Goal: Task Accomplishment & Management: Complete application form

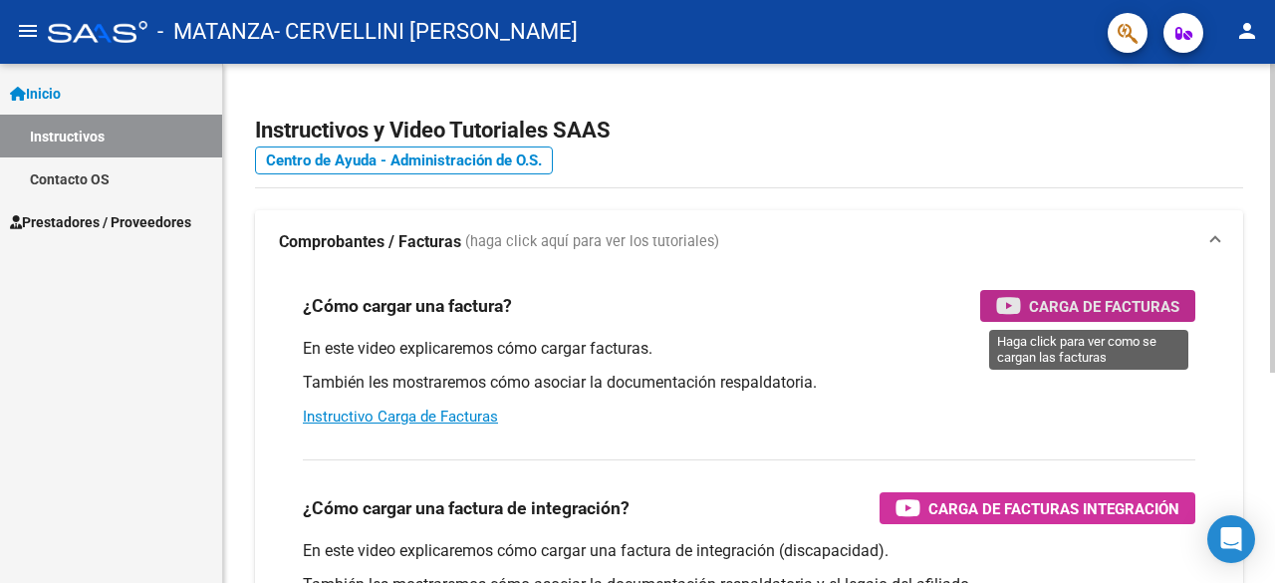
click at [1071, 301] on span "Carga de Facturas" at bounding box center [1104, 306] width 150 height 25
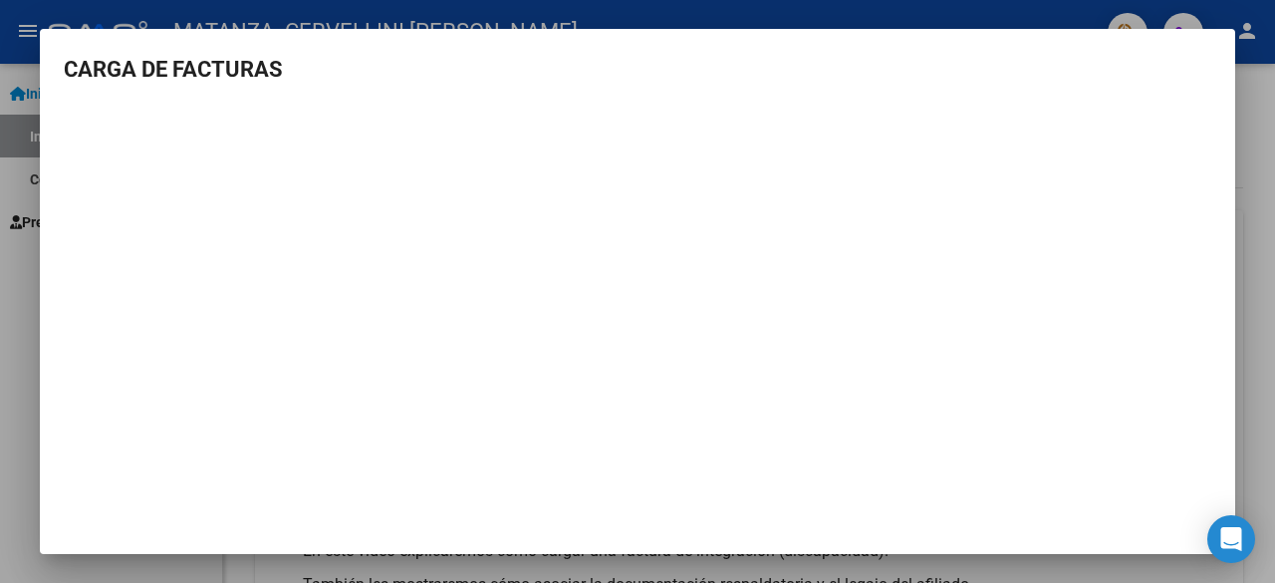
click at [1252, 130] on div at bounding box center [637, 291] width 1275 height 583
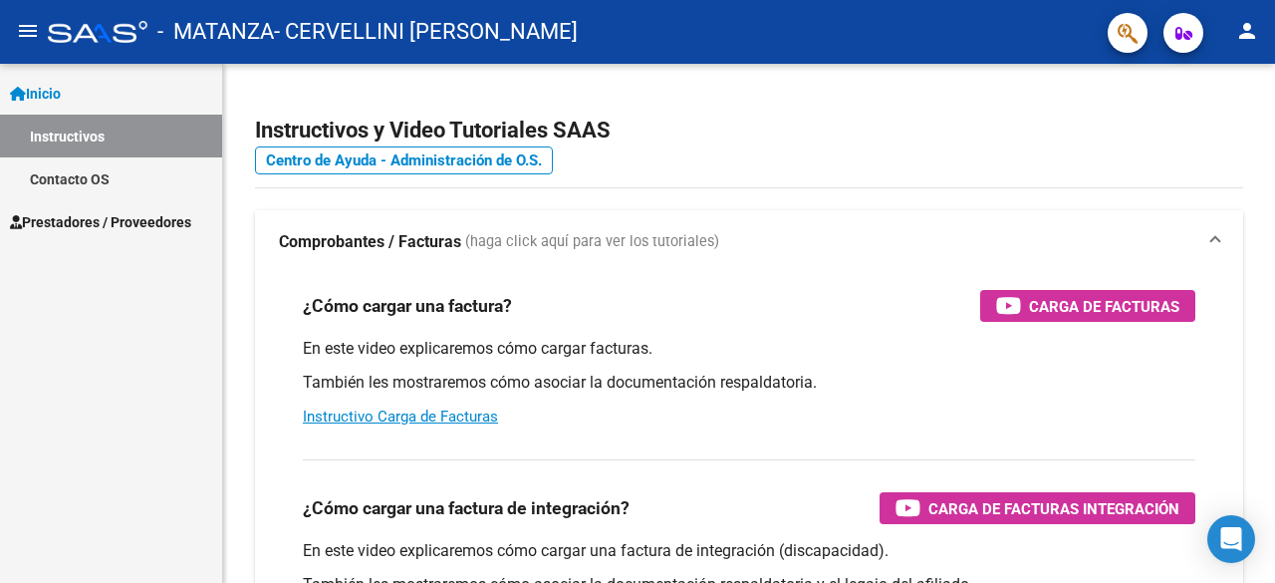
click at [97, 234] on link "Prestadores / Proveedores" at bounding box center [111, 221] width 222 height 43
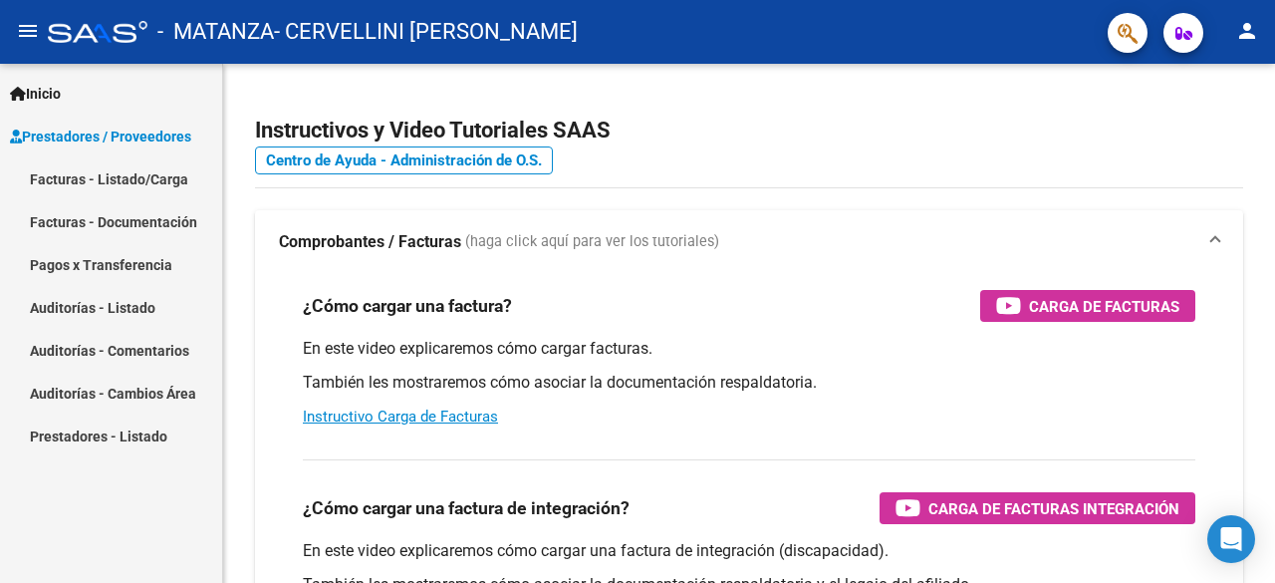
click at [109, 177] on link "Facturas - Listado/Carga" at bounding box center [111, 178] width 222 height 43
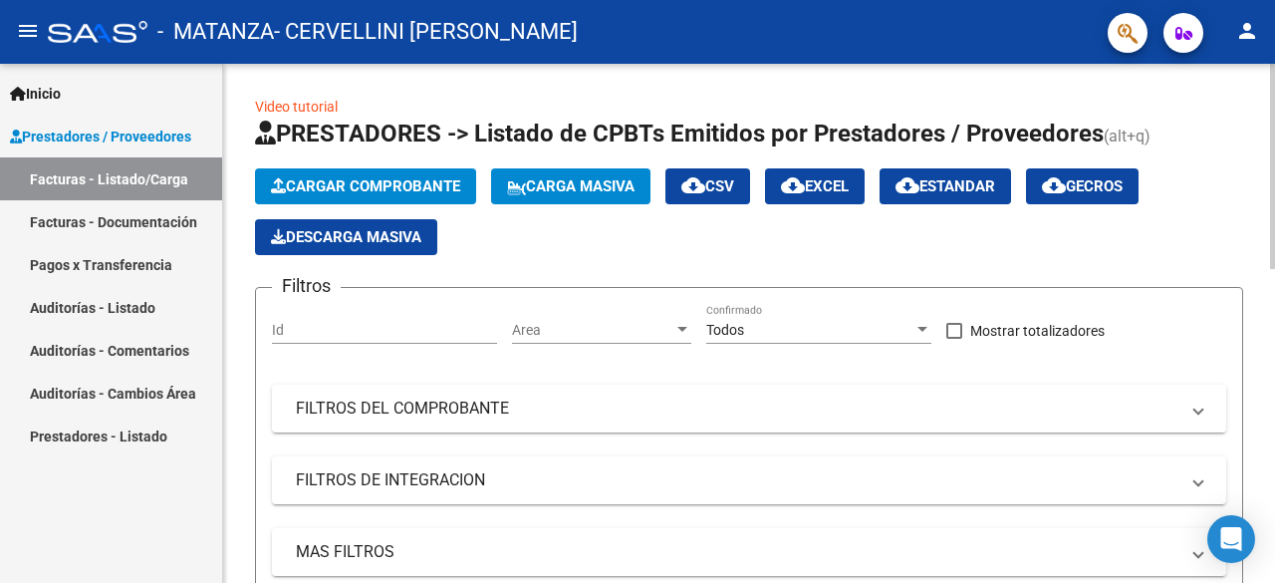
click at [407, 199] on button "Cargar Comprobante" at bounding box center [365, 186] width 221 height 36
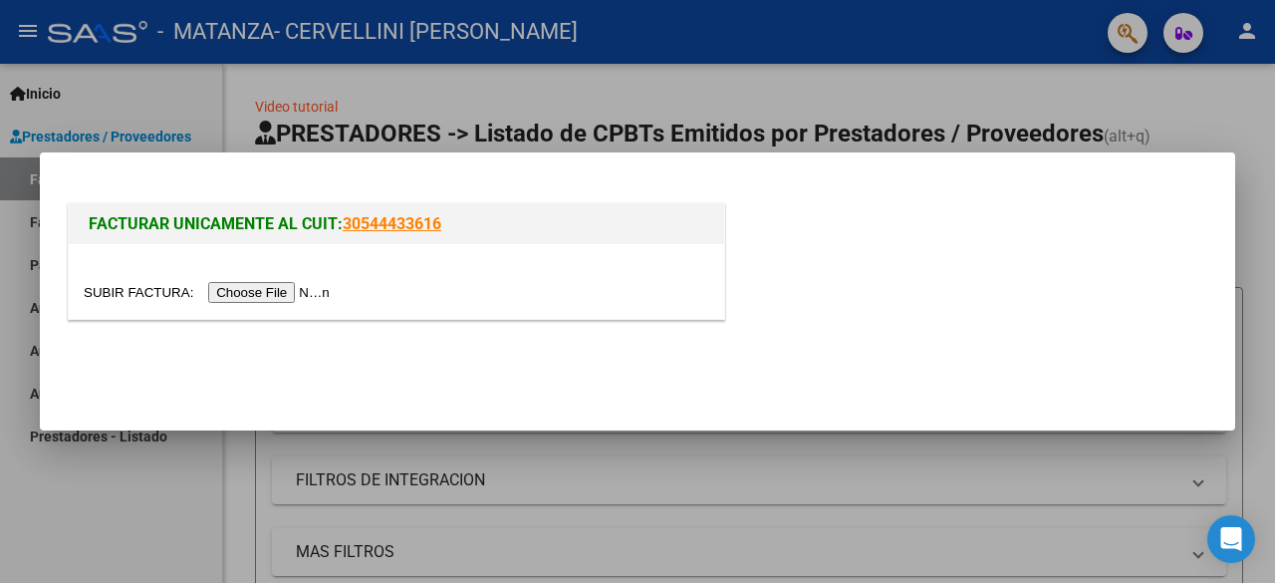
click at [314, 295] on input "file" at bounding box center [210, 292] width 252 height 21
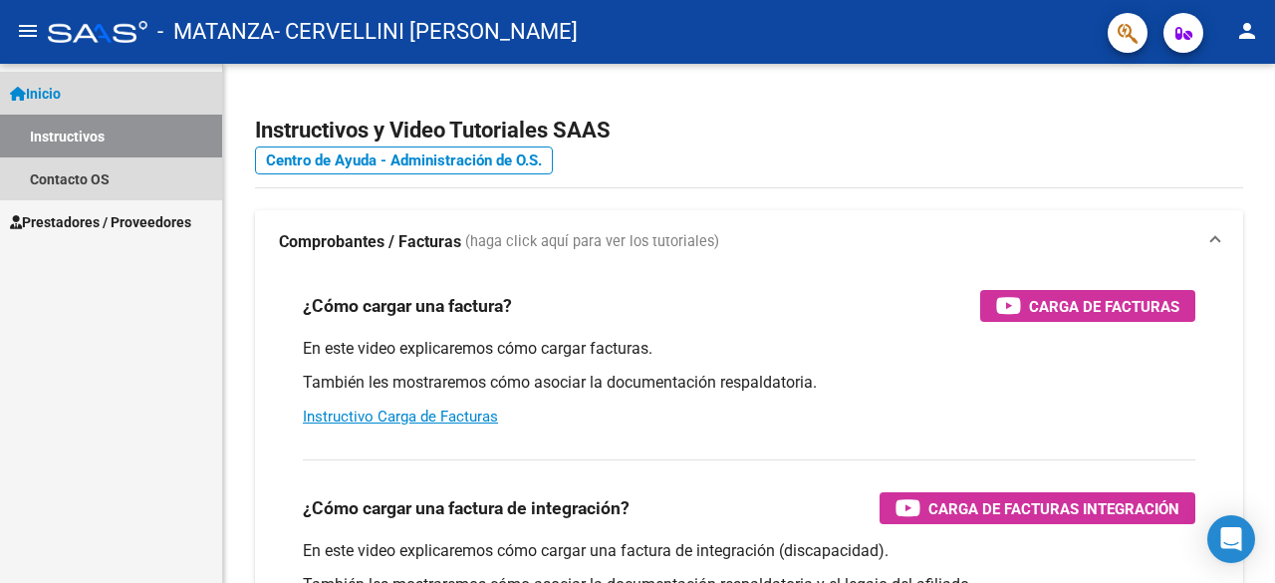
click at [104, 146] on link "Instructivos" at bounding box center [111, 136] width 222 height 43
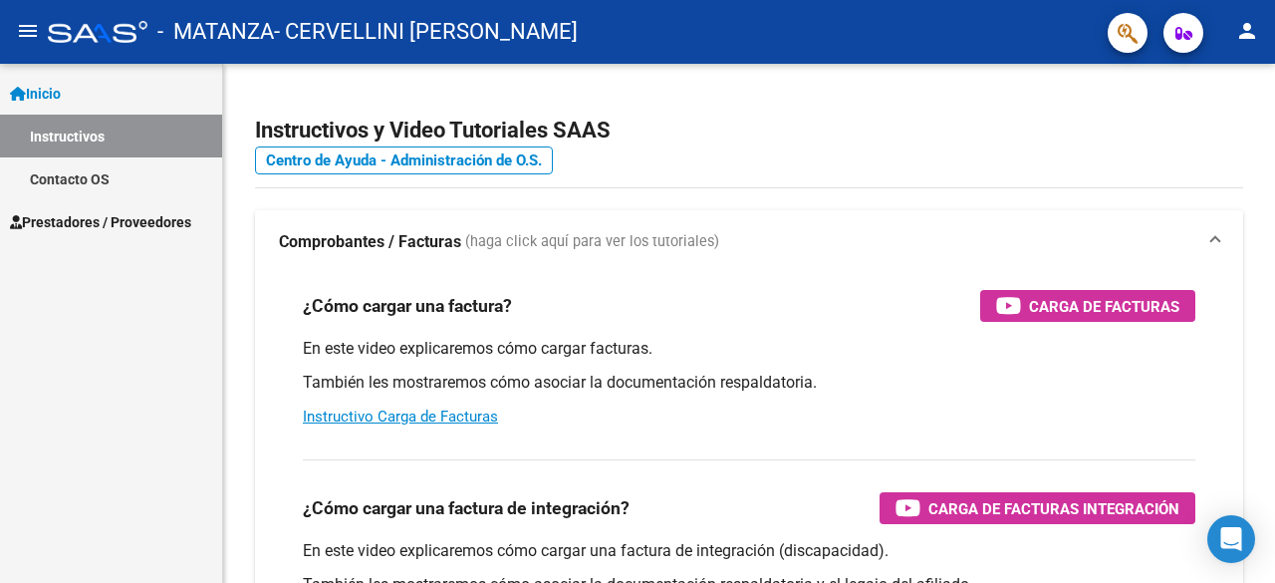
click at [122, 224] on span "Prestadores / Proveedores" at bounding box center [100, 222] width 181 height 22
click at [118, 221] on span "Prestadores / Proveedores" at bounding box center [100, 222] width 181 height 22
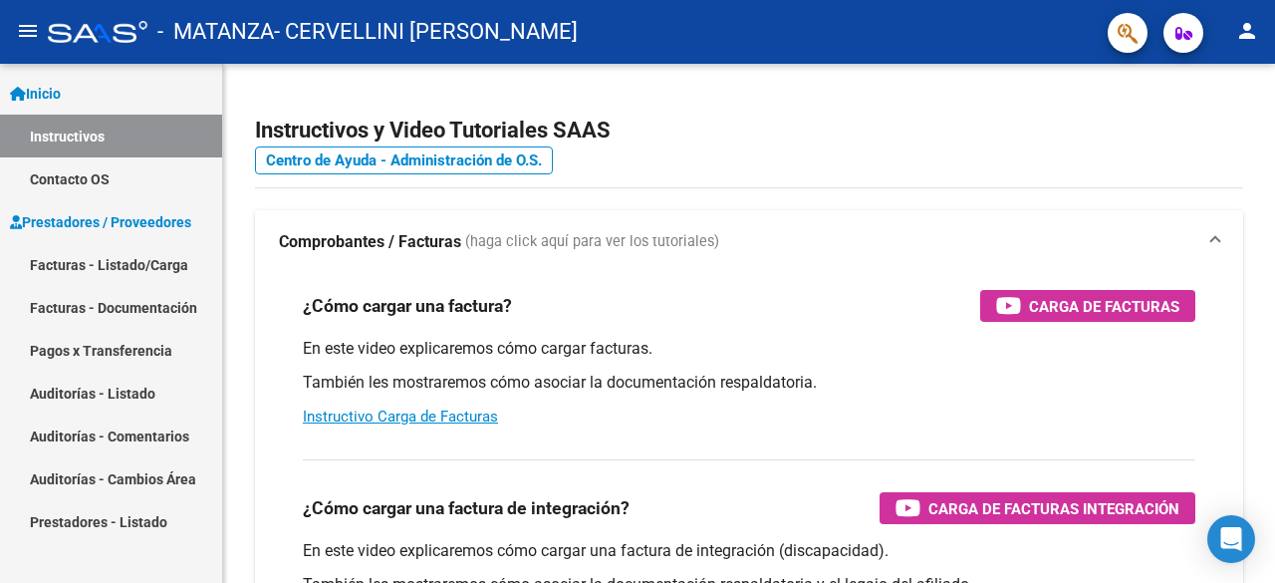
click at [116, 257] on link "Facturas - Listado/Carga" at bounding box center [111, 264] width 222 height 43
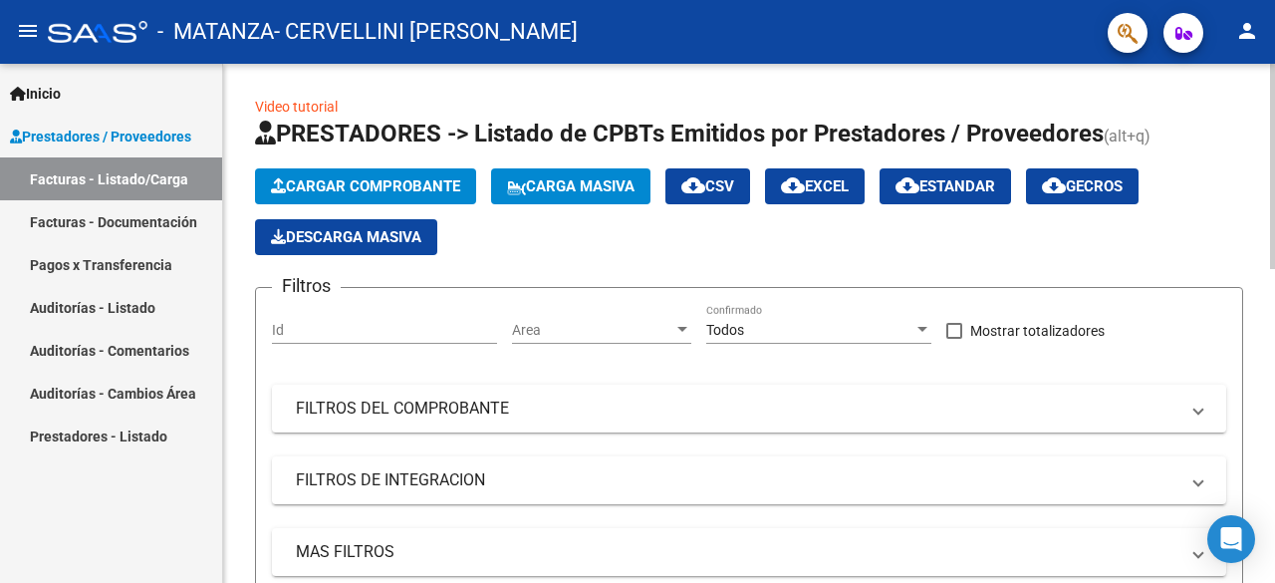
click at [358, 182] on span "Cargar Comprobante" at bounding box center [365, 186] width 189 height 18
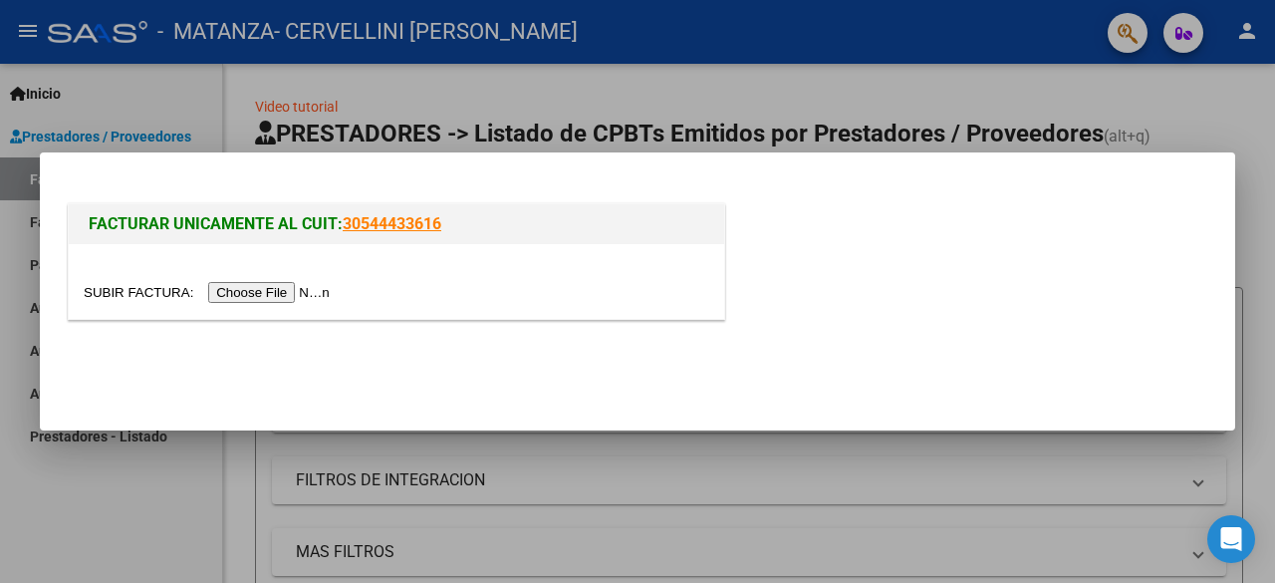
click at [292, 292] on input "file" at bounding box center [210, 292] width 252 height 21
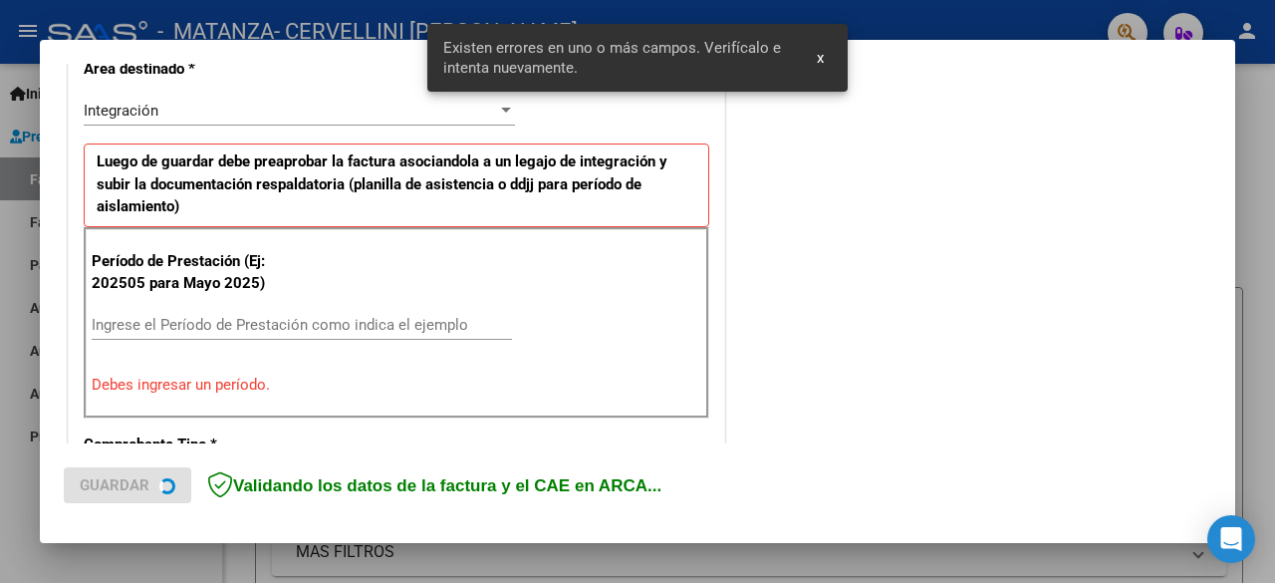
scroll to position [486, 0]
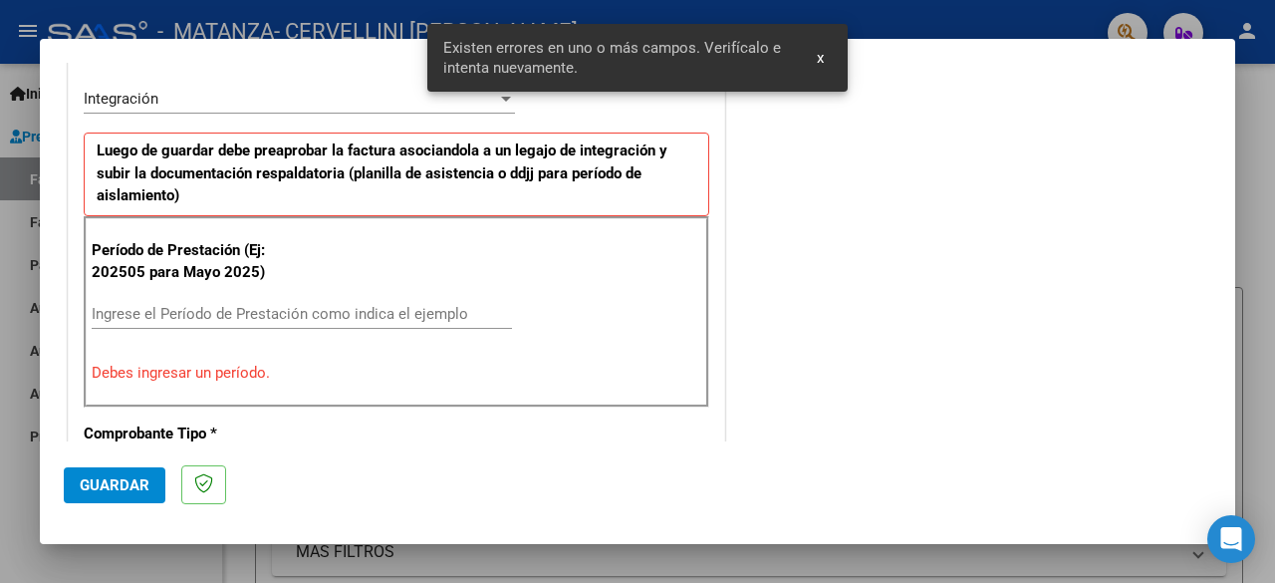
click at [338, 324] on div "Ingrese el Período de Prestación como indica el ejemplo" at bounding box center [302, 314] width 420 height 30
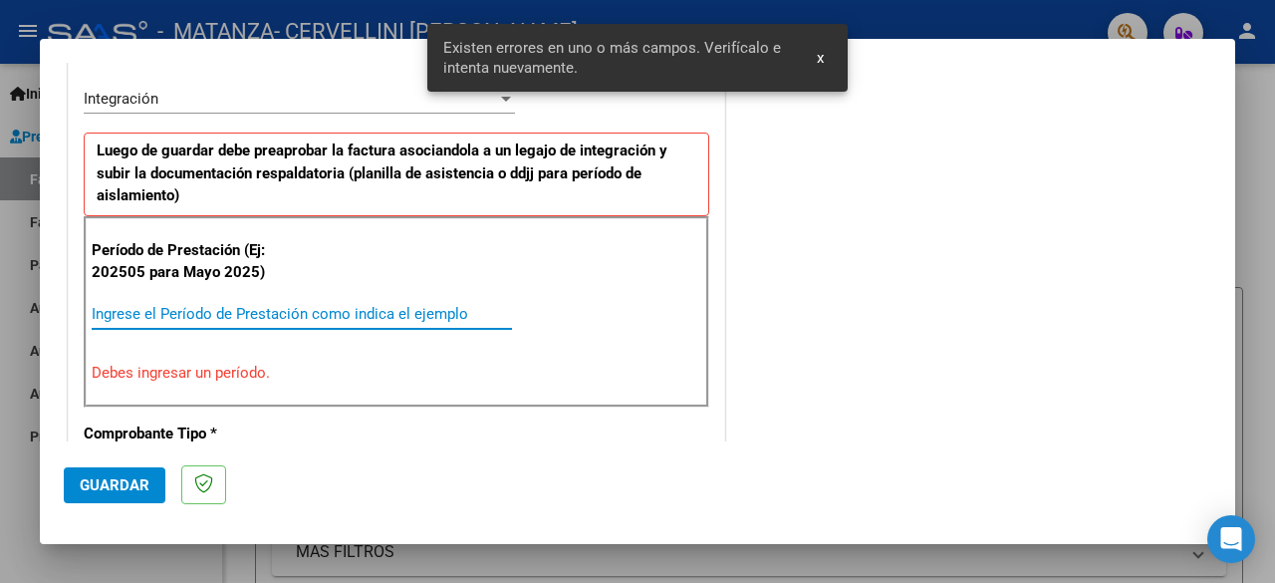
click at [337, 307] on input "Ingrese el Período de Prestación como indica el ejemplo" at bounding box center [302, 314] width 420 height 18
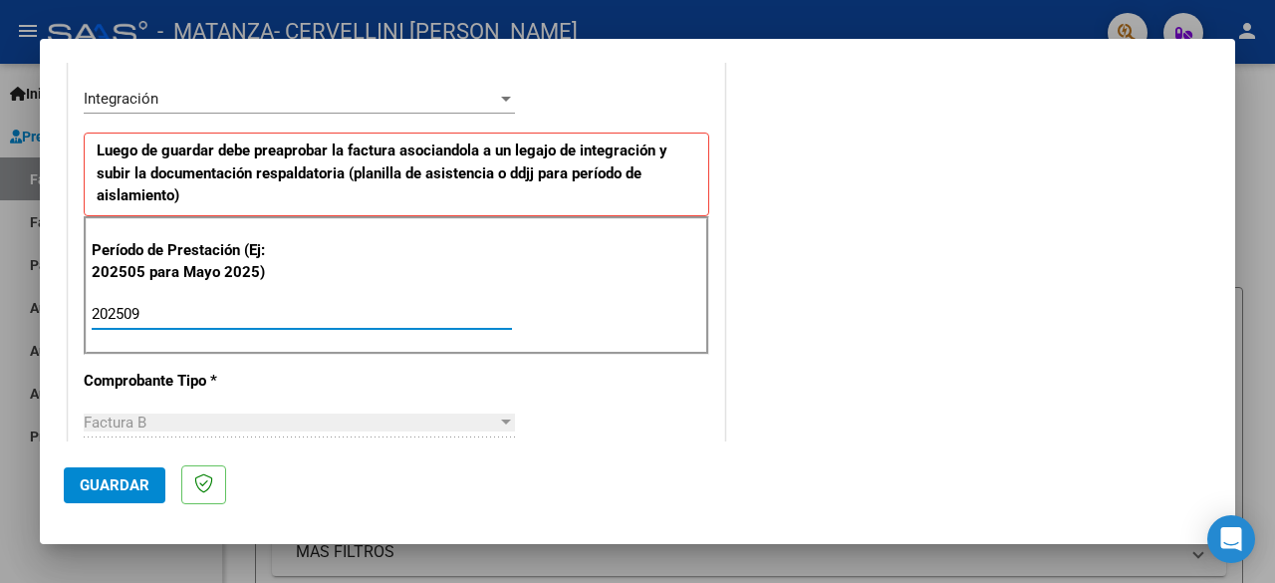
type input "202509"
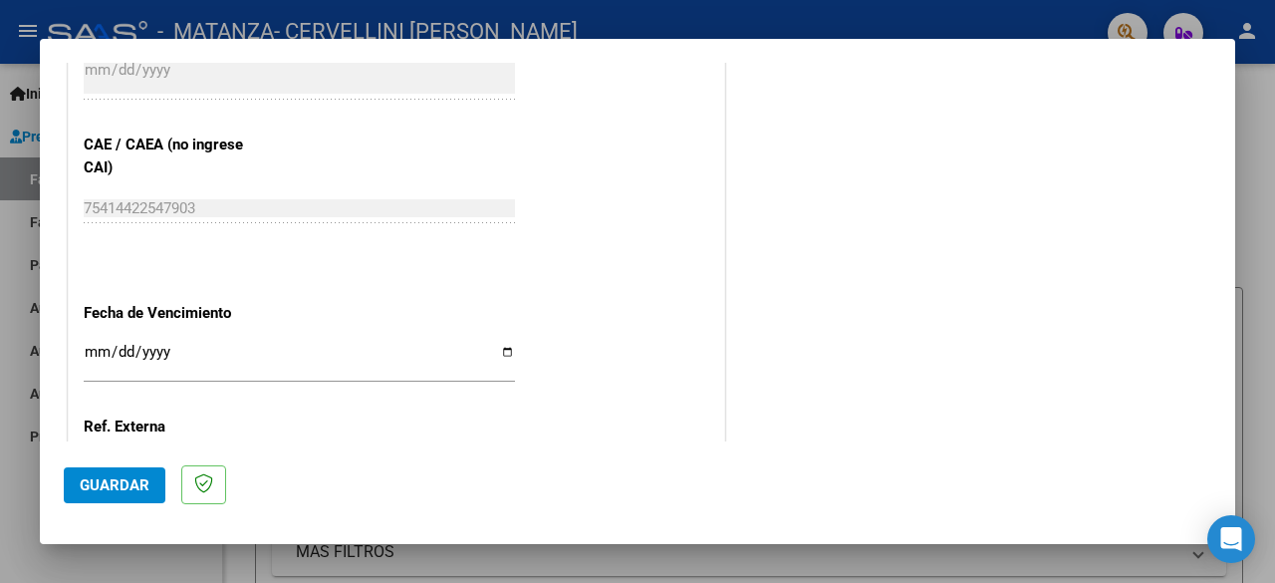
scroll to position [1382, 0]
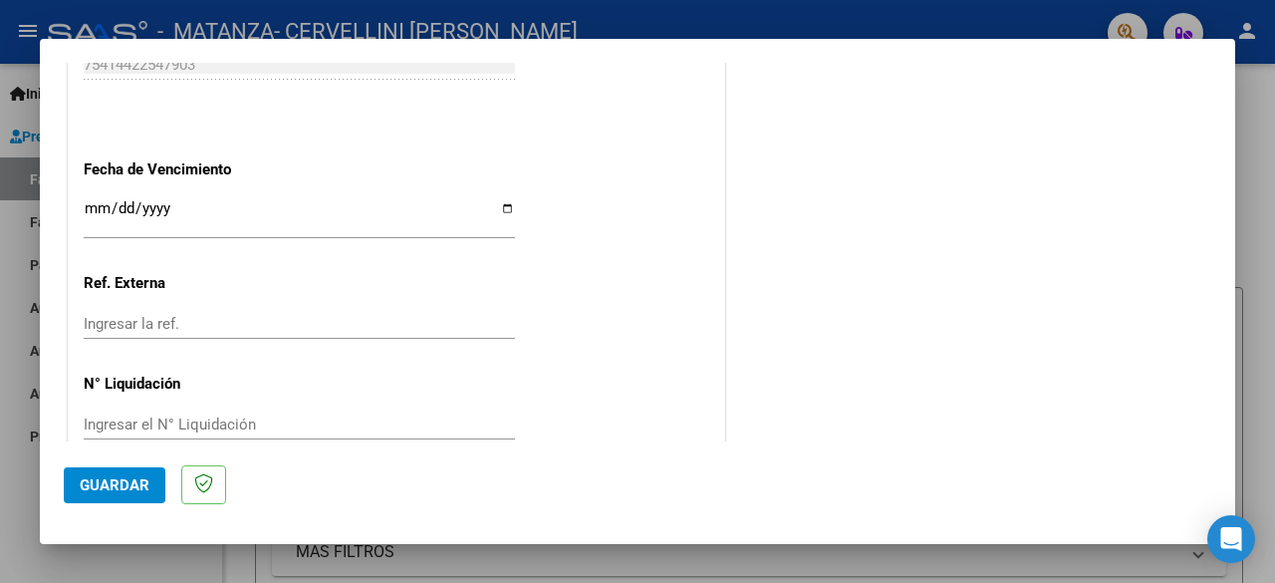
click at [86, 206] on input "Ingresar la fecha" at bounding box center [299, 216] width 431 height 32
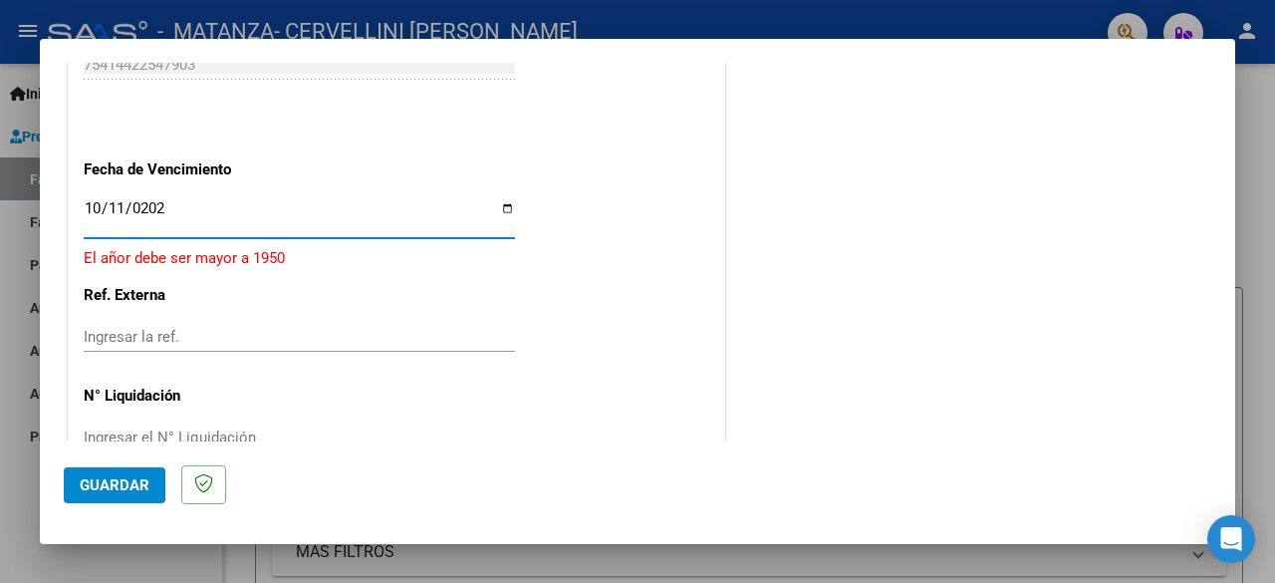
type input "[DATE]"
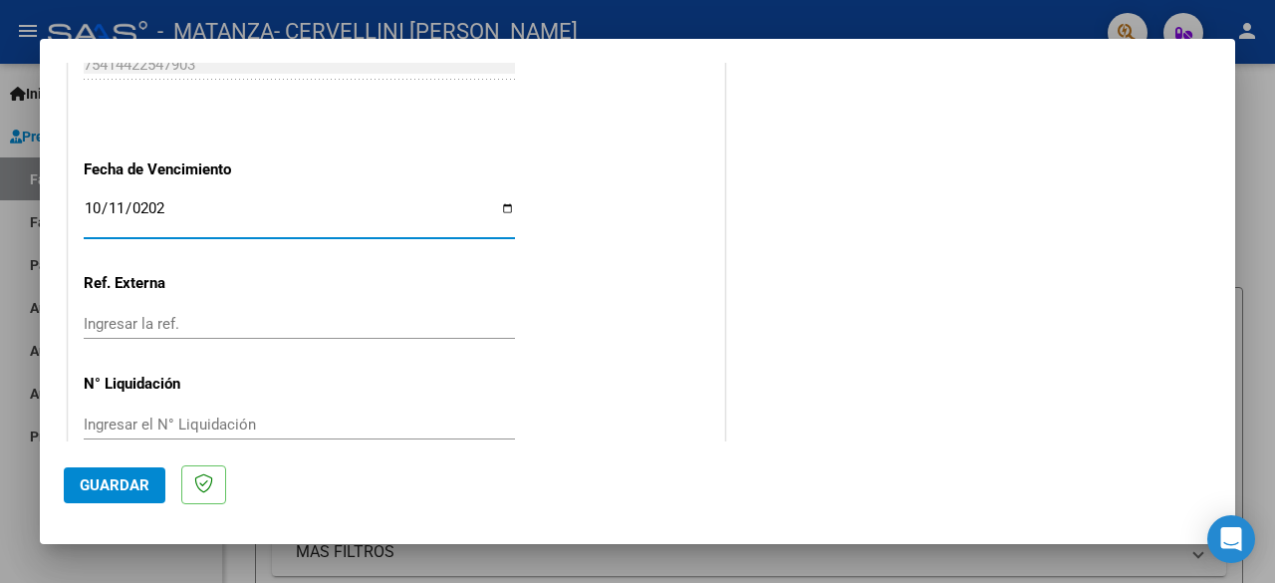
click at [179, 316] on input "Ingresar la ref." at bounding box center [299, 324] width 431 height 18
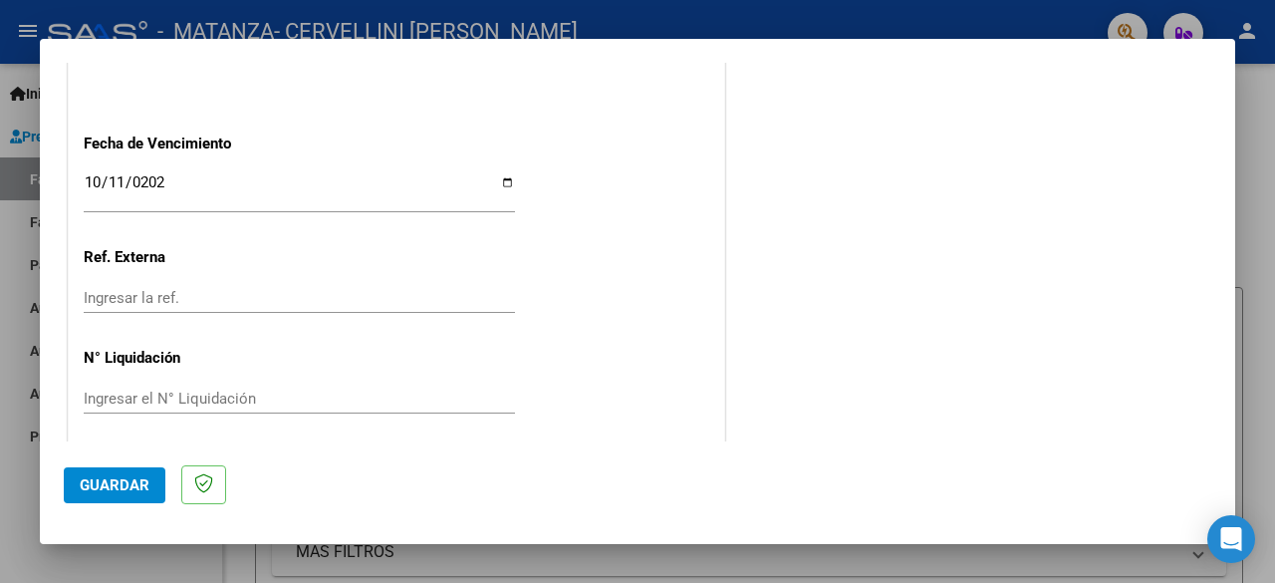
scroll to position [1414, 0]
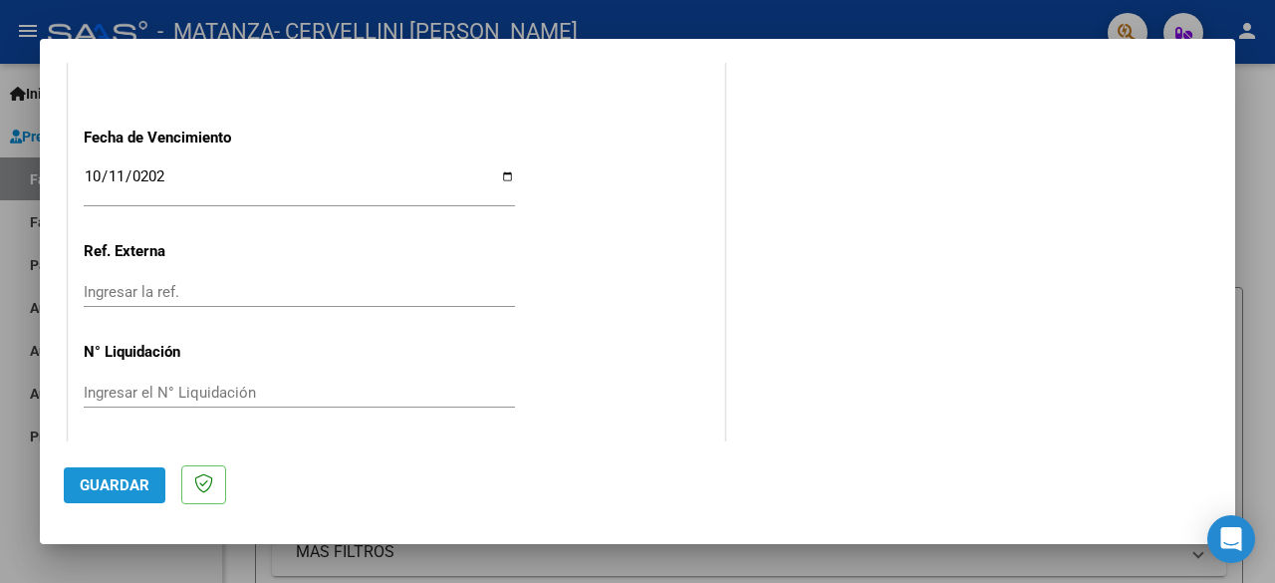
click at [135, 491] on span "Guardar" at bounding box center [115, 485] width 70 height 18
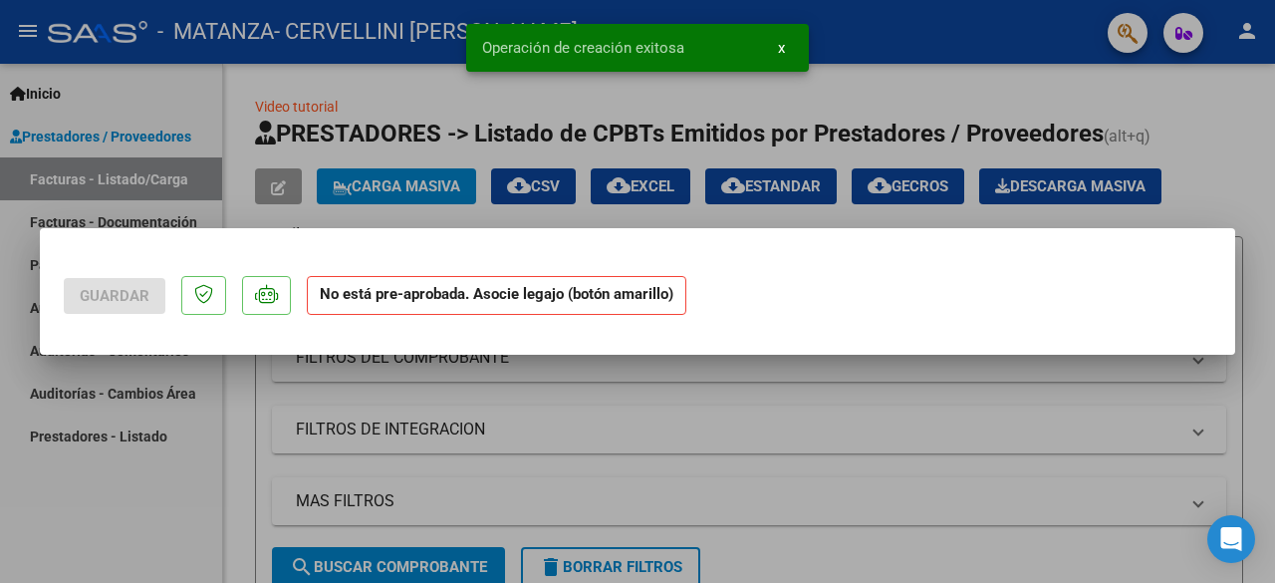
scroll to position [0, 0]
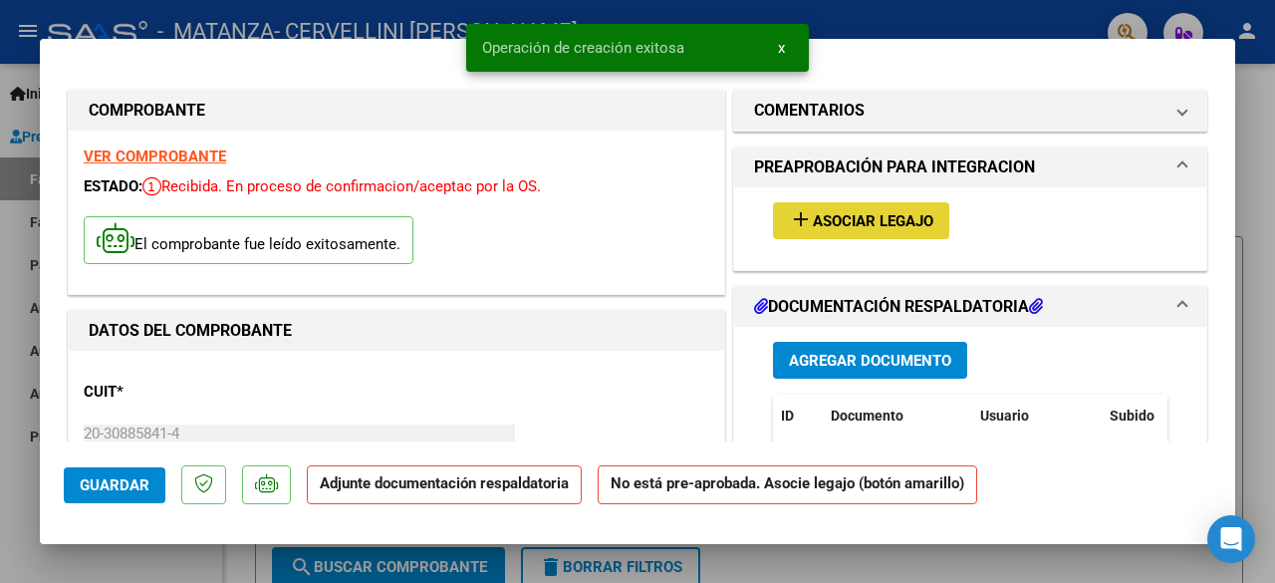
click at [882, 218] on span "Asociar Legajo" at bounding box center [873, 221] width 120 height 18
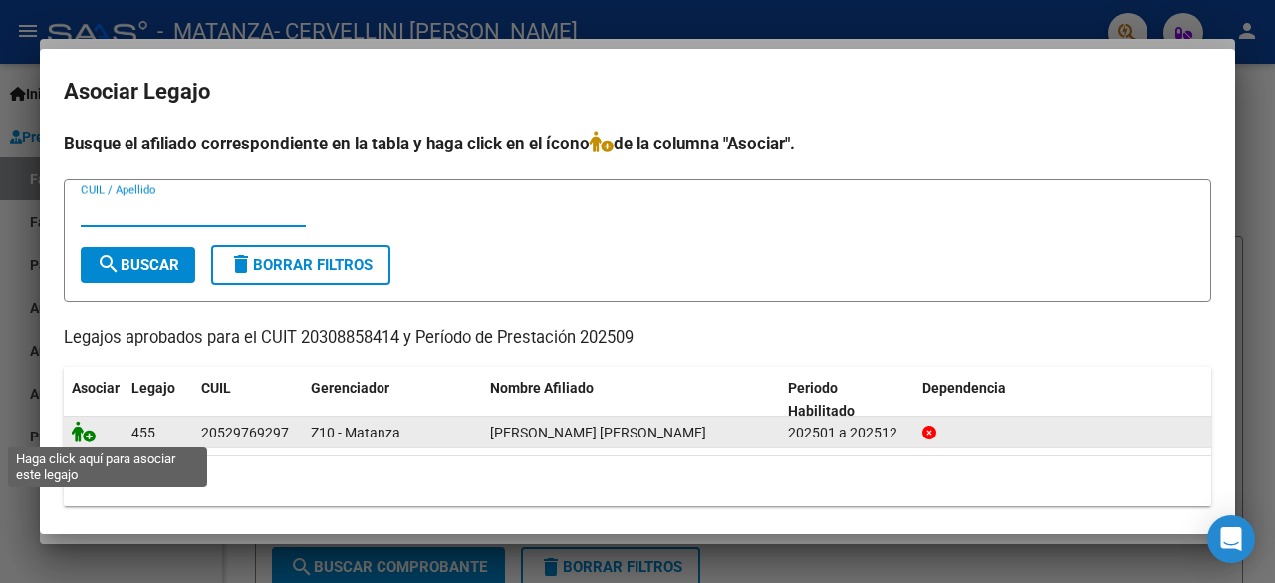
click at [89, 434] on icon at bounding box center [84, 431] width 24 height 22
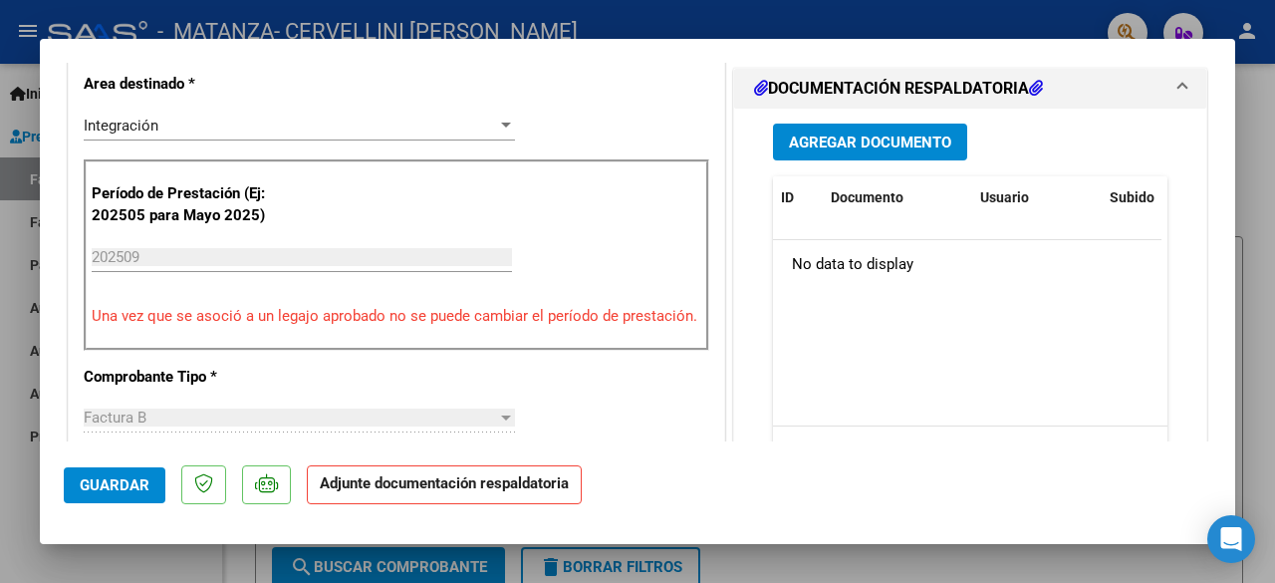
scroll to position [498, 0]
click at [843, 134] on span "Agregar Documento" at bounding box center [870, 142] width 162 height 18
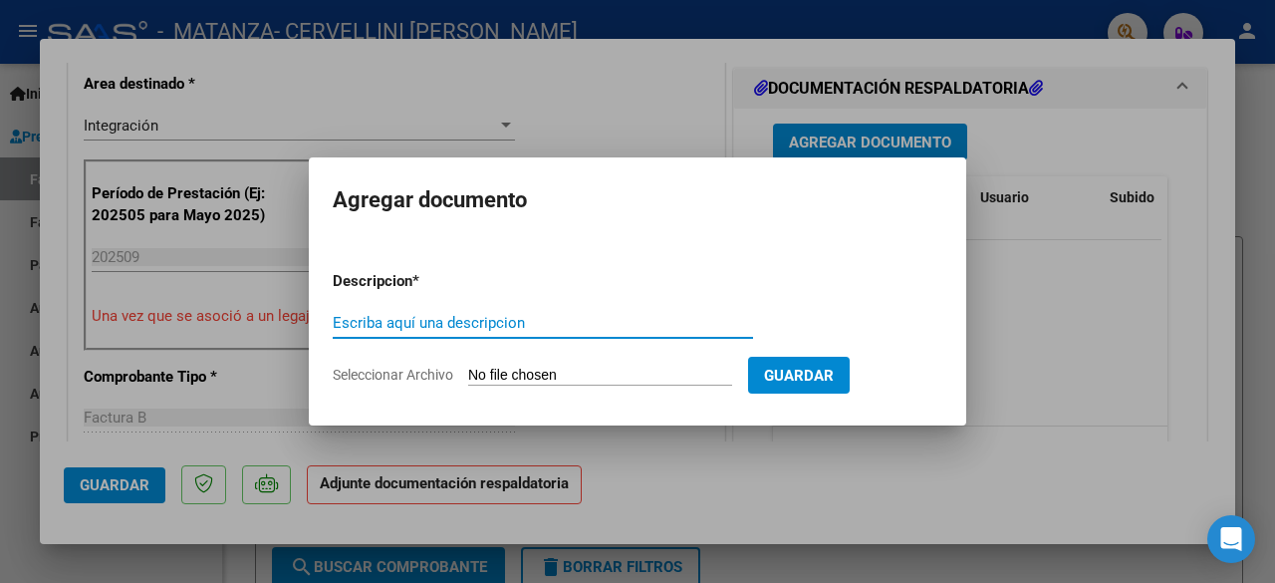
click at [625, 377] on input "Seleccionar Archivo" at bounding box center [600, 375] width 264 height 19
type input "C:\fakepath\[PERSON_NAME] SEPTIEMBRE 25.pdf"
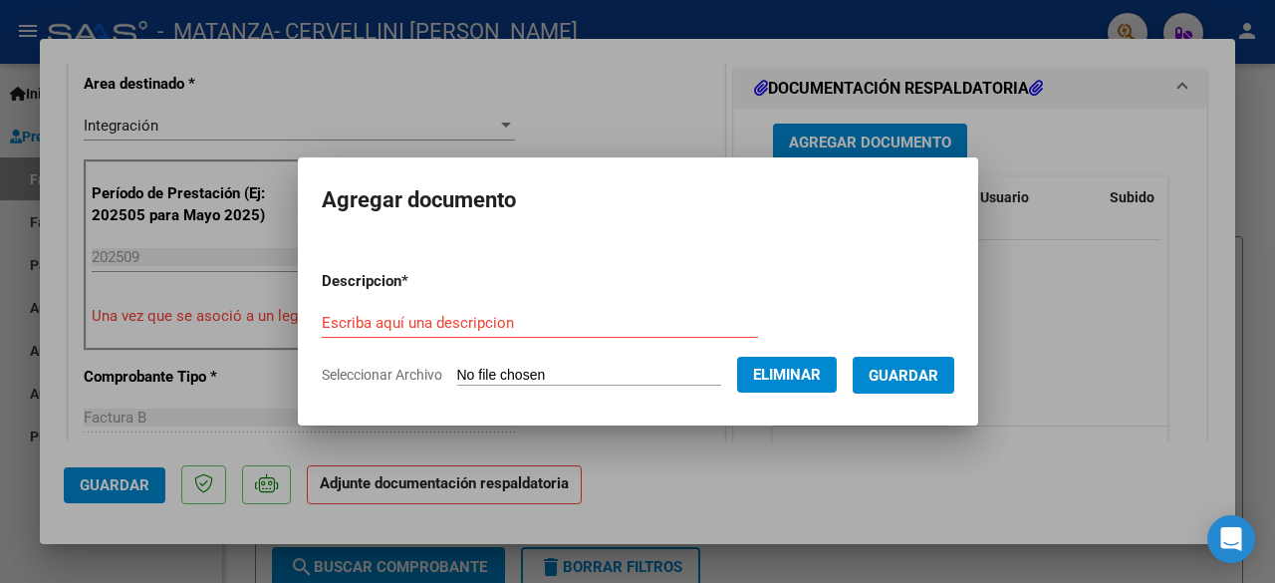
click at [914, 375] on span "Guardar" at bounding box center [903, 375] width 70 height 18
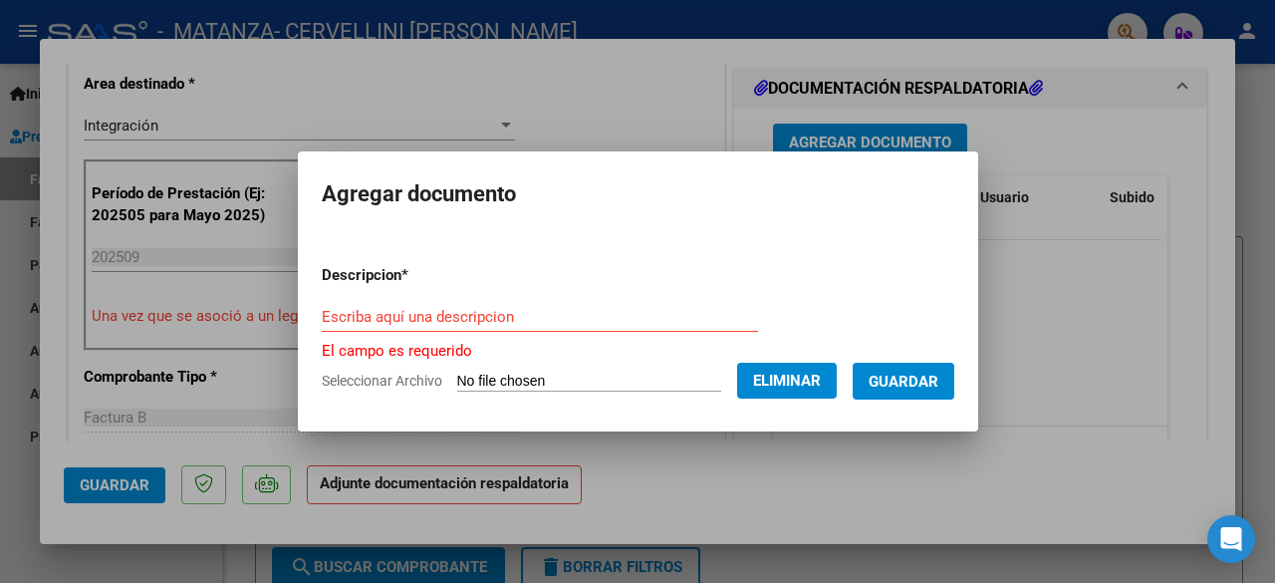
click at [520, 310] on input "Escriba aquí una descripcion" at bounding box center [540, 317] width 436 height 18
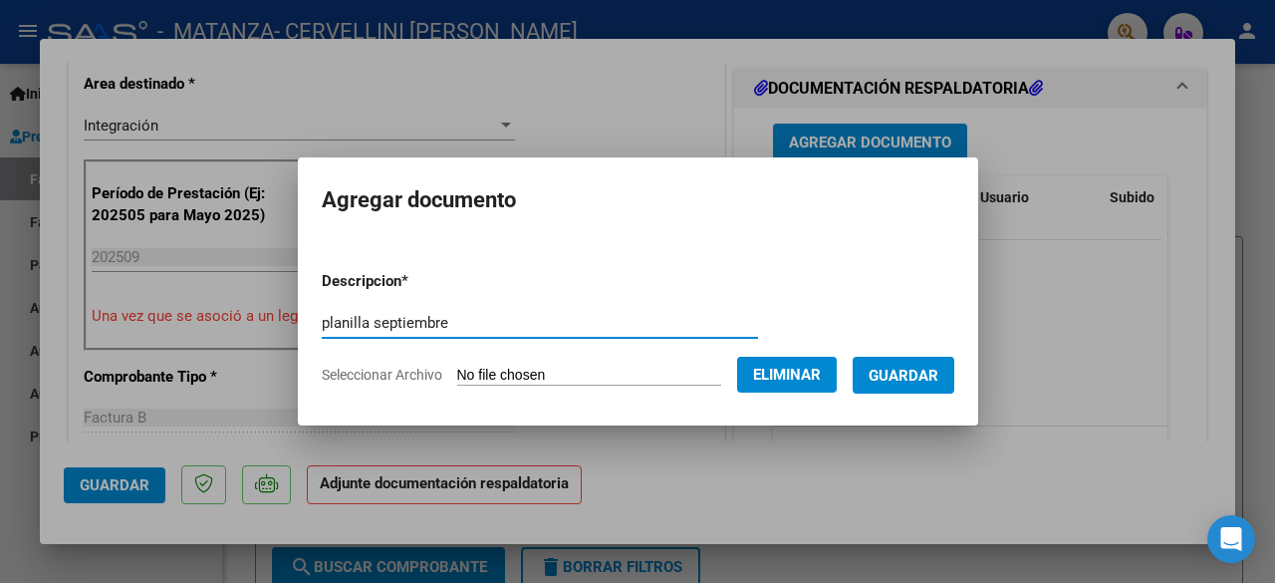
type input "planilla septiembre"
click at [886, 378] on span "Guardar" at bounding box center [903, 375] width 70 height 18
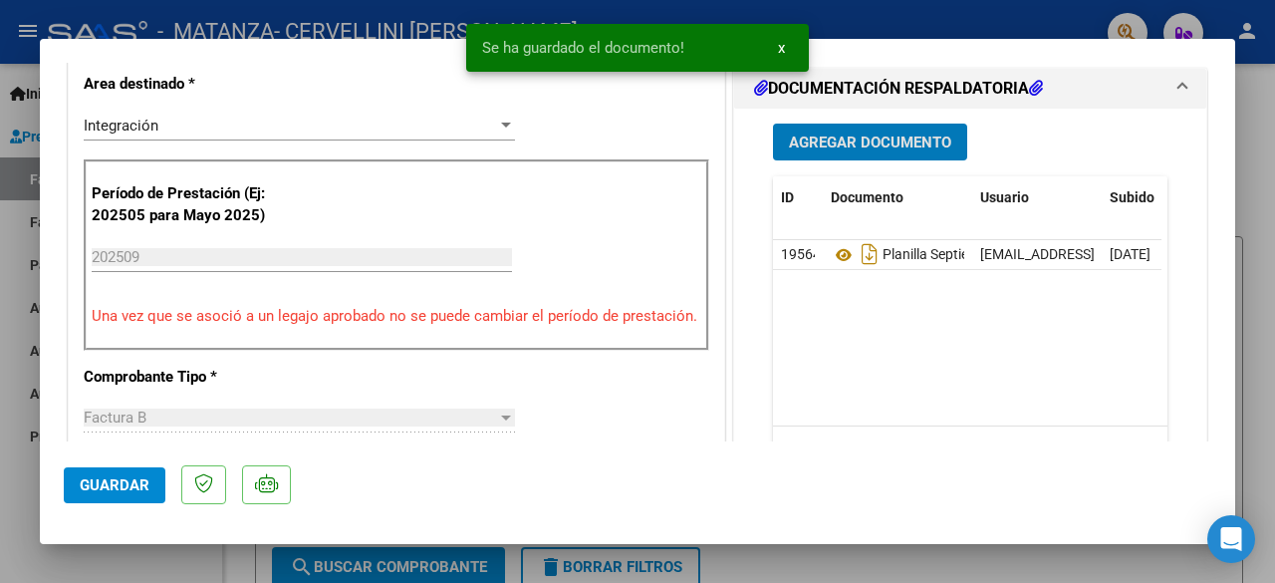
click at [120, 489] on span "Guardar" at bounding box center [115, 485] width 70 height 18
click at [1261, 243] on div at bounding box center [637, 291] width 1275 height 583
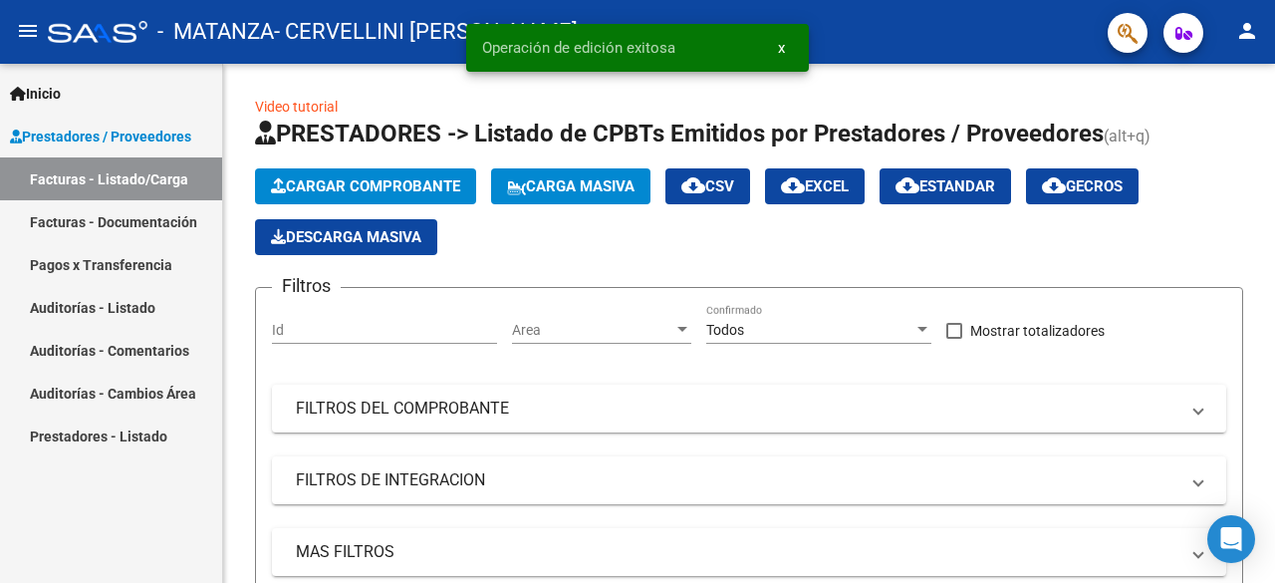
click at [160, 218] on link "Facturas - Documentación" at bounding box center [111, 221] width 222 height 43
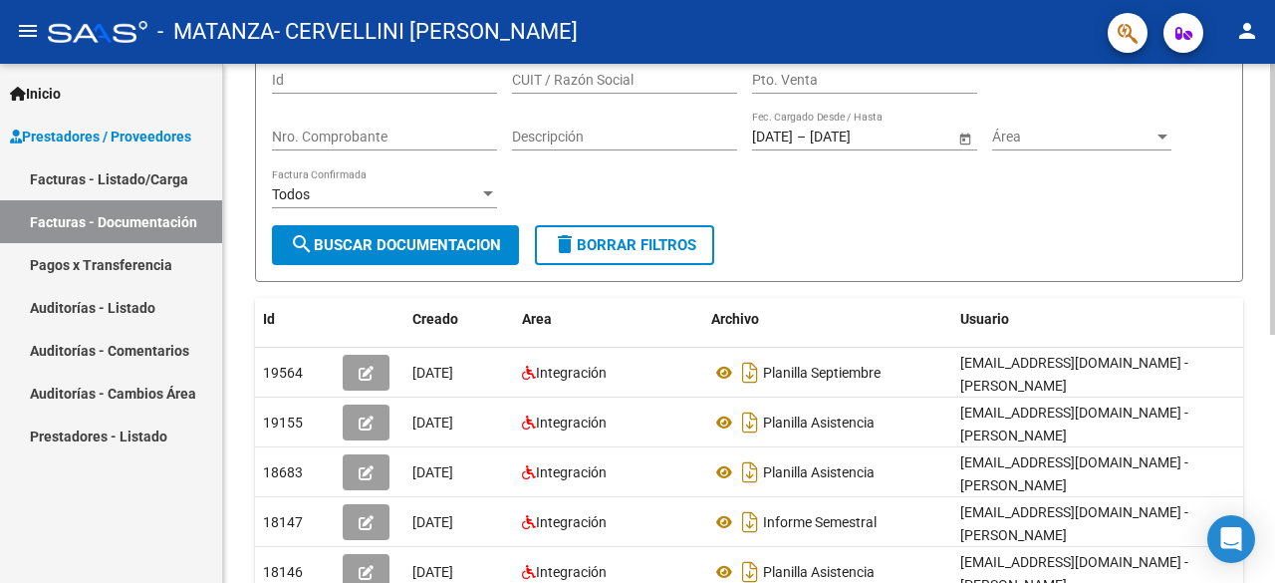
scroll to position [199, 0]
